Goal: Transaction & Acquisition: Purchase product/service

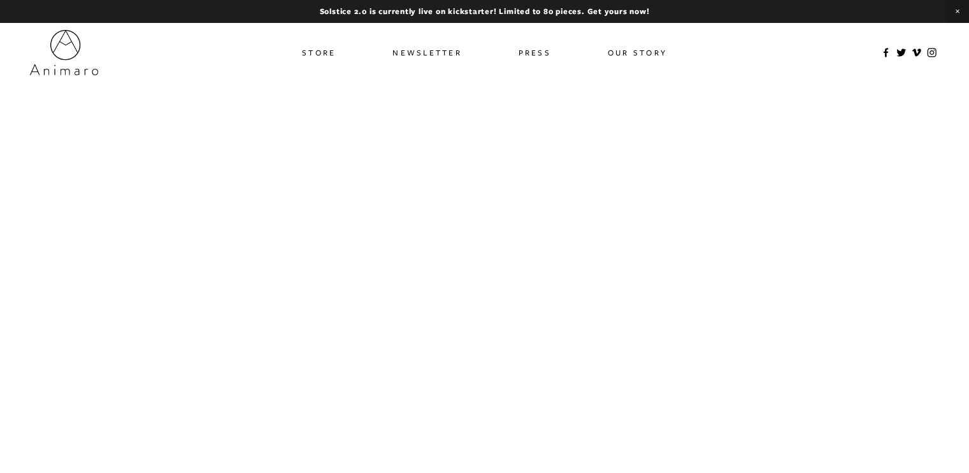
click at [313, 54] on link "Store" at bounding box center [319, 52] width 34 height 18
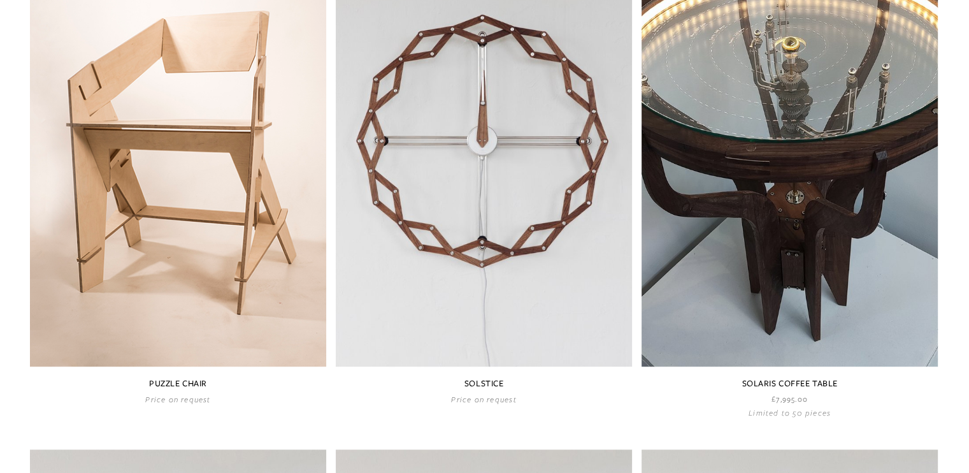
scroll to position [828, 0]
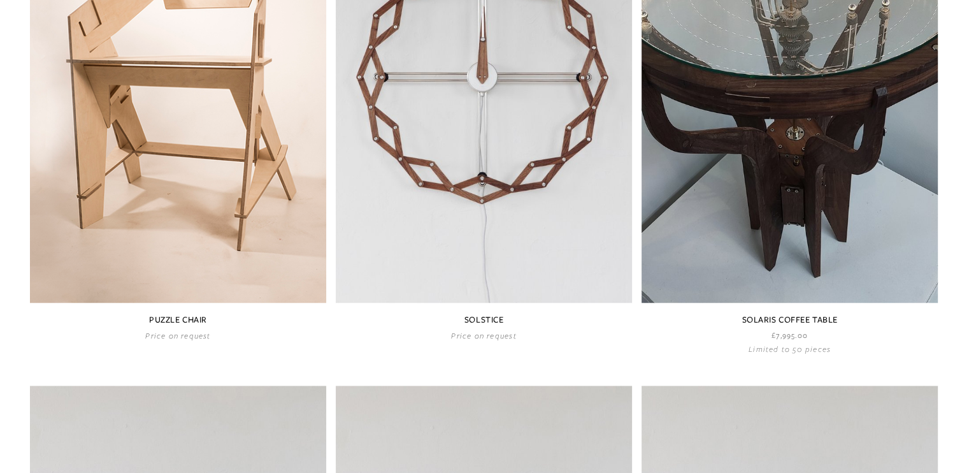
click at [469, 206] on link at bounding box center [484, 100] width 296 height 482
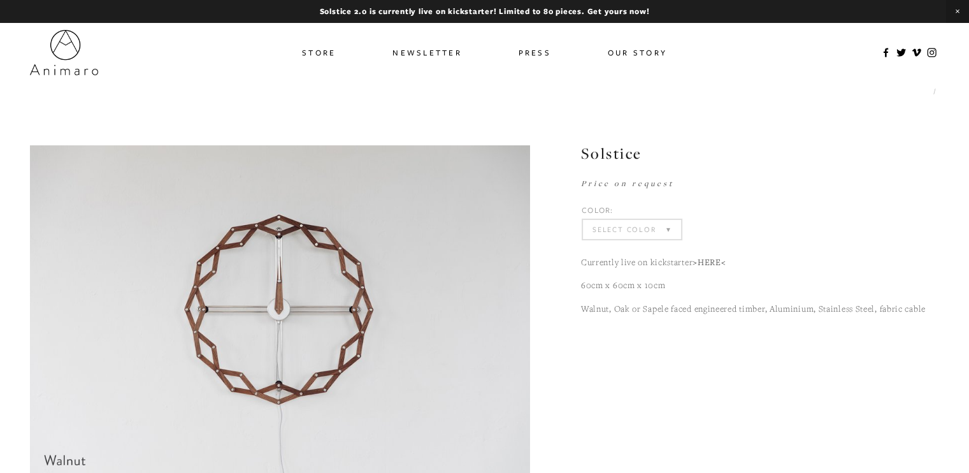
click at [670, 234] on select "Select Color Walnut (Sold Out) Sapele (Sold Out) Oak (Sold Out)" at bounding box center [632, 229] width 98 height 19
click at [706, 189] on div "£1,950.00" at bounding box center [760, 183] width 358 height 13
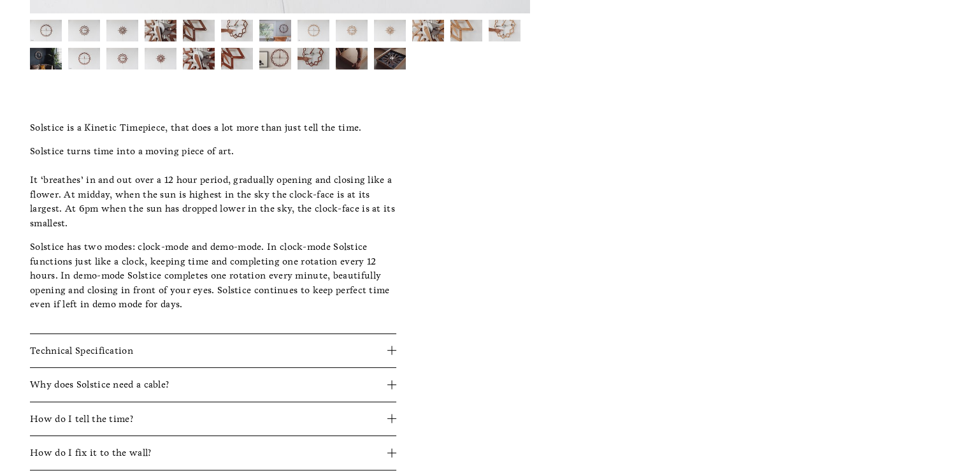
scroll to position [573, 0]
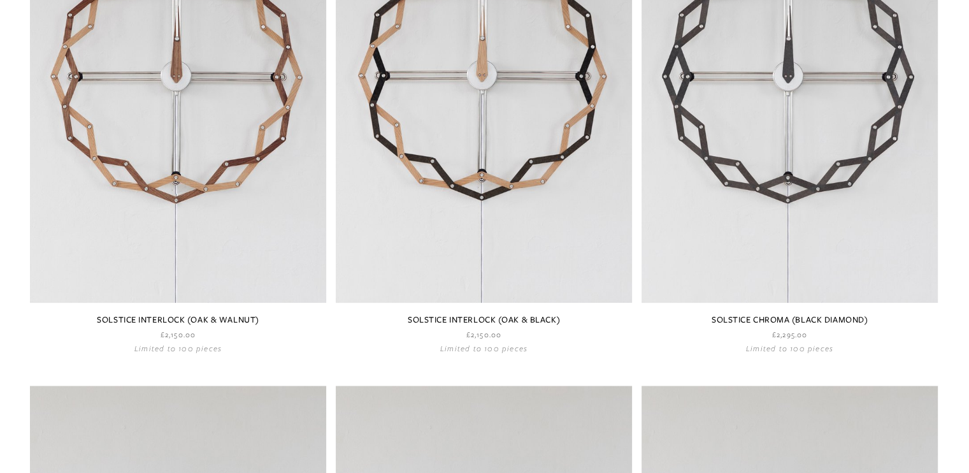
scroll to position [1355, 0]
